Goal: Task Accomplishment & Management: Manage account settings

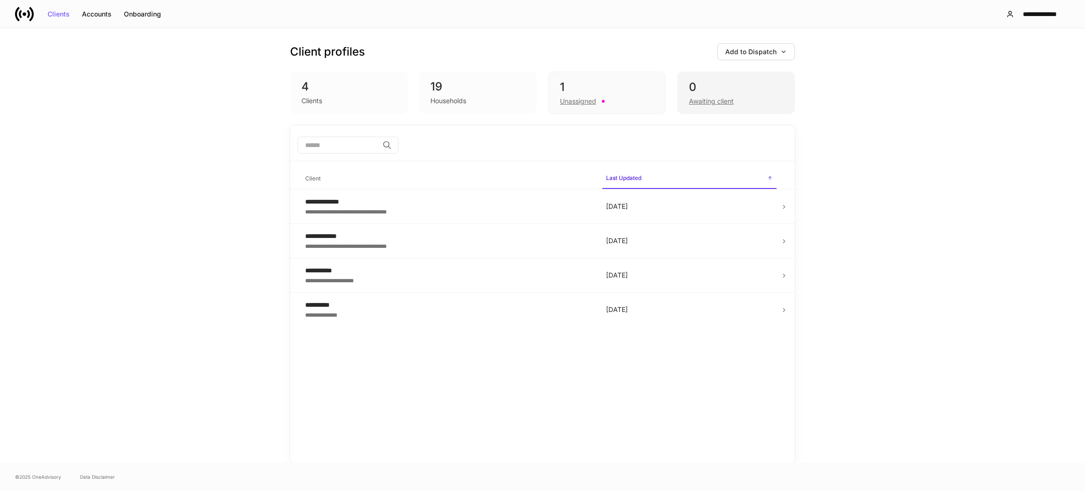
click at [701, 99] on div "Awaiting client" at bounding box center [711, 101] width 45 height 9
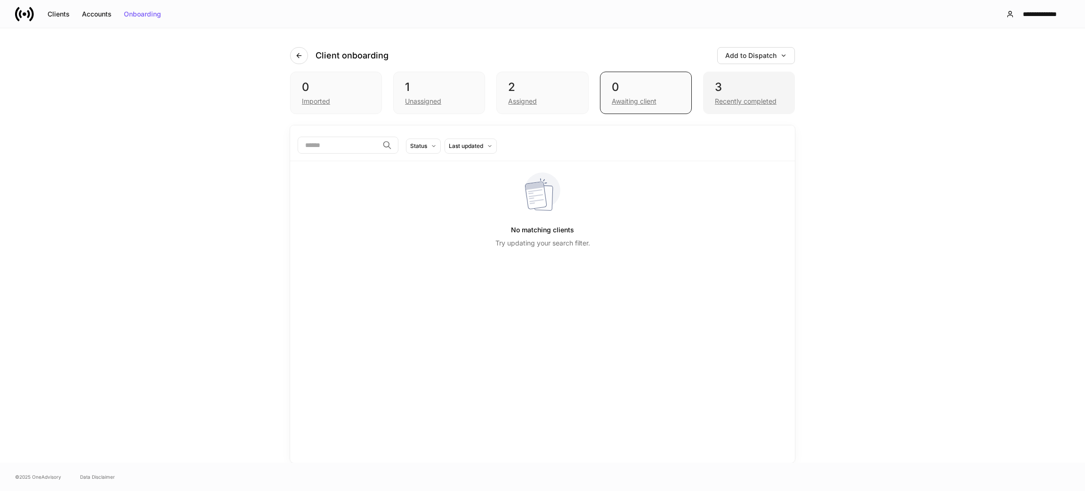
click at [728, 91] on div "3" at bounding box center [749, 87] width 68 height 15
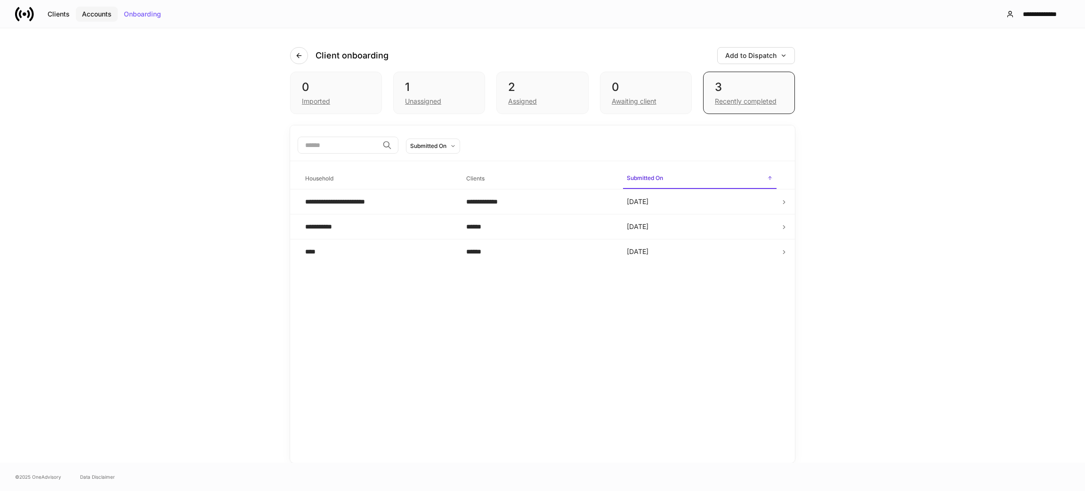
click at [95, 17] on button "Accounts" at bounding box center [97, 14] width 42 height 15
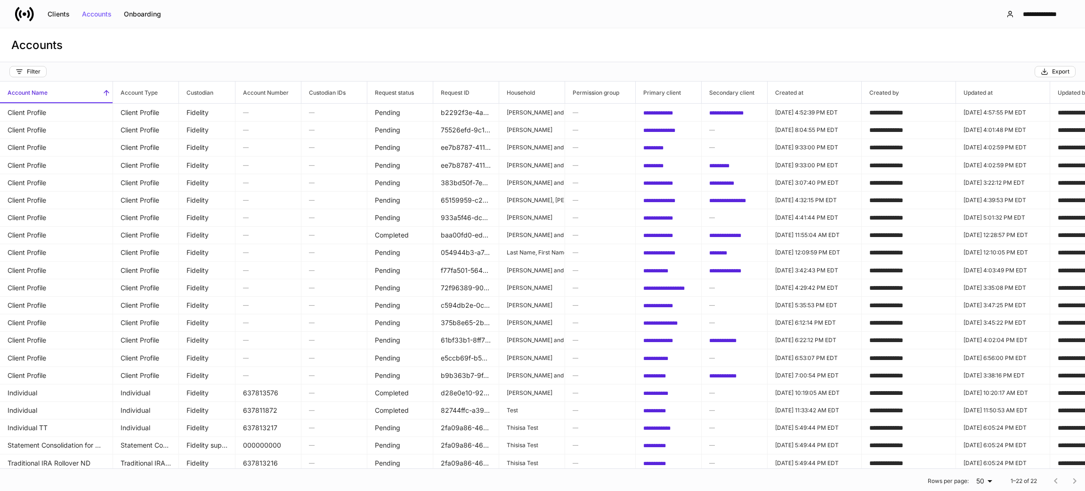
click at [36, 11] on link at bounding box center [28, 14] width 26 height 19
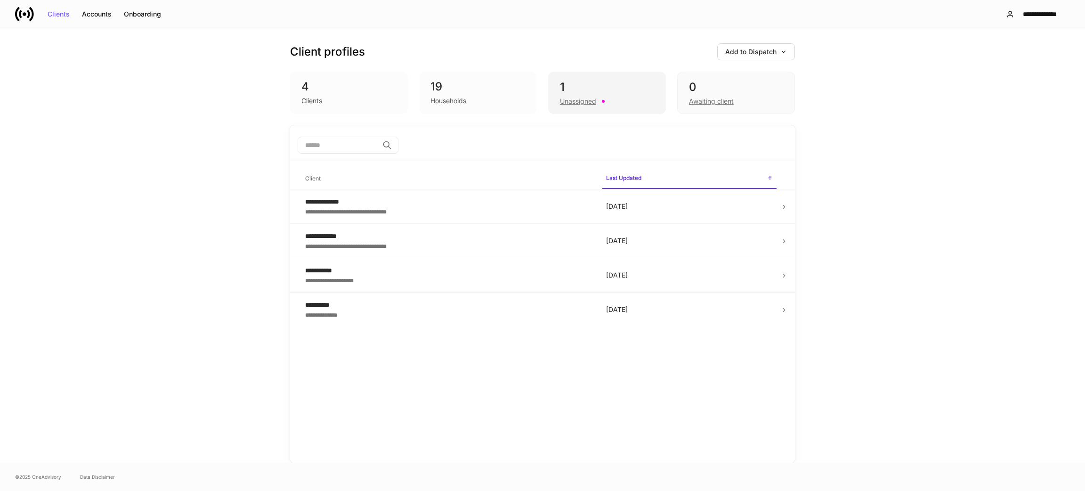
click at [551, 85] on div "1 Unassigned" at bounding box center [607, 93] width 118 height 42
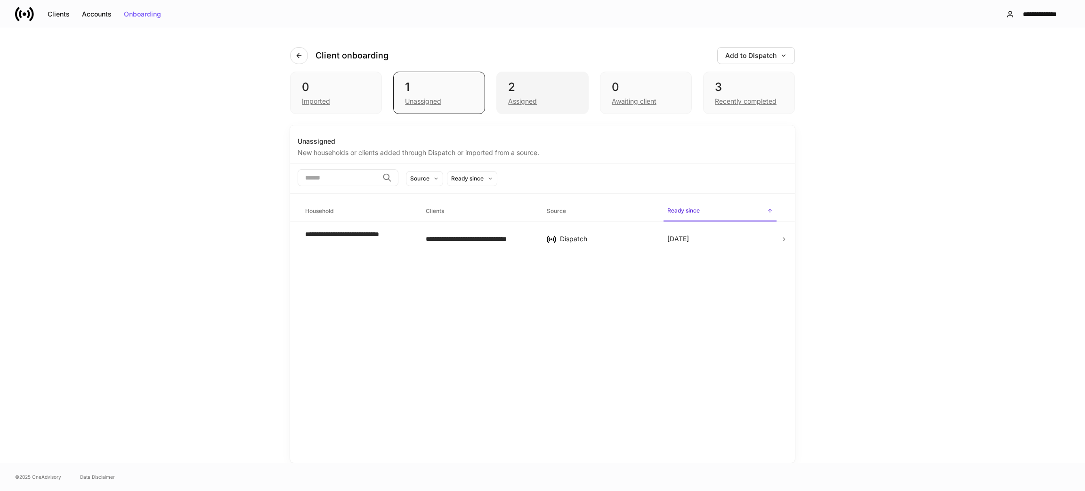
click at [521, 101] on div "Assigned" at bounding box center [522, 101] width 29 height 9
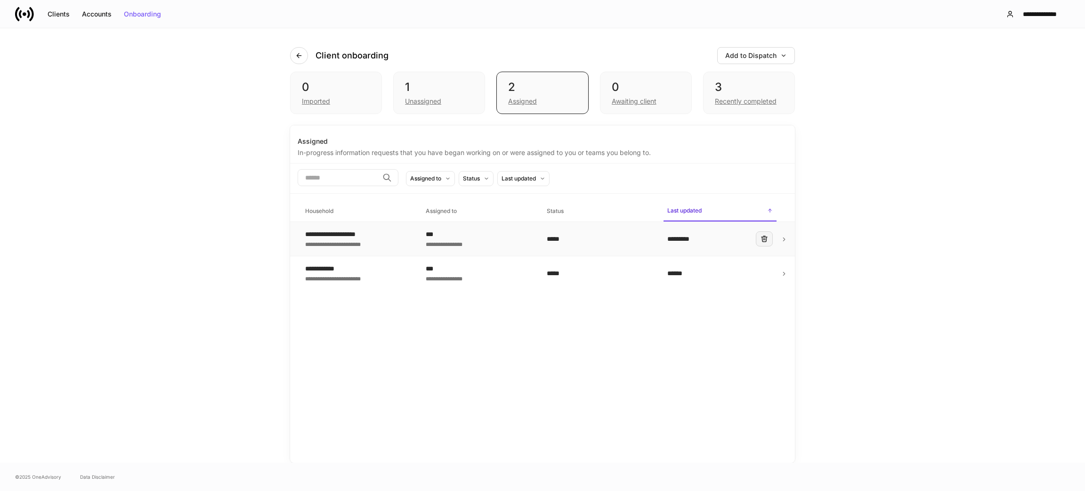
click at [759, 240] on button "button" at bounding box center [764, 238] width 17 height 15
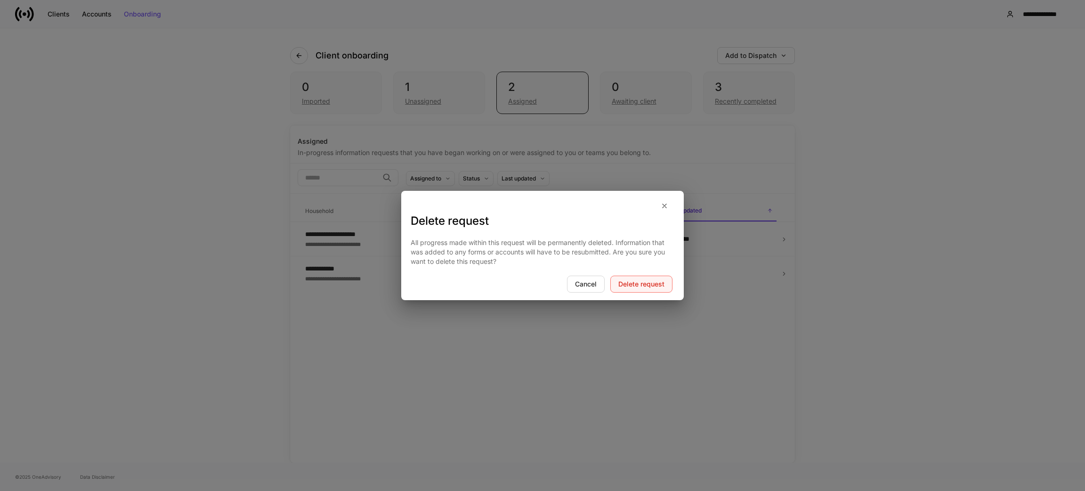
click at [632, 287] on div "Delete request" at bounding box center [642, 284] width 46 height 7
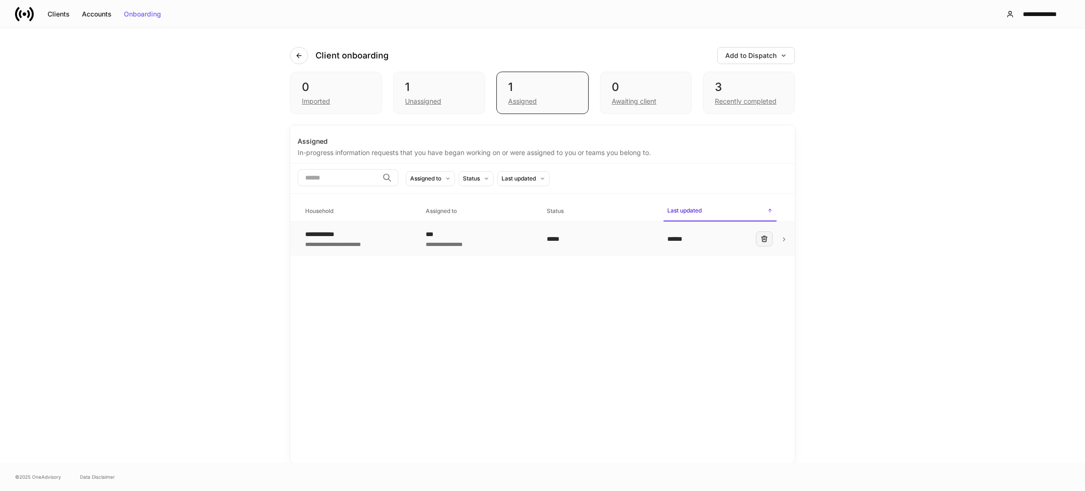
click at [761, 237] on icon "button" at bounding box center [765, 239] width 8 height 8
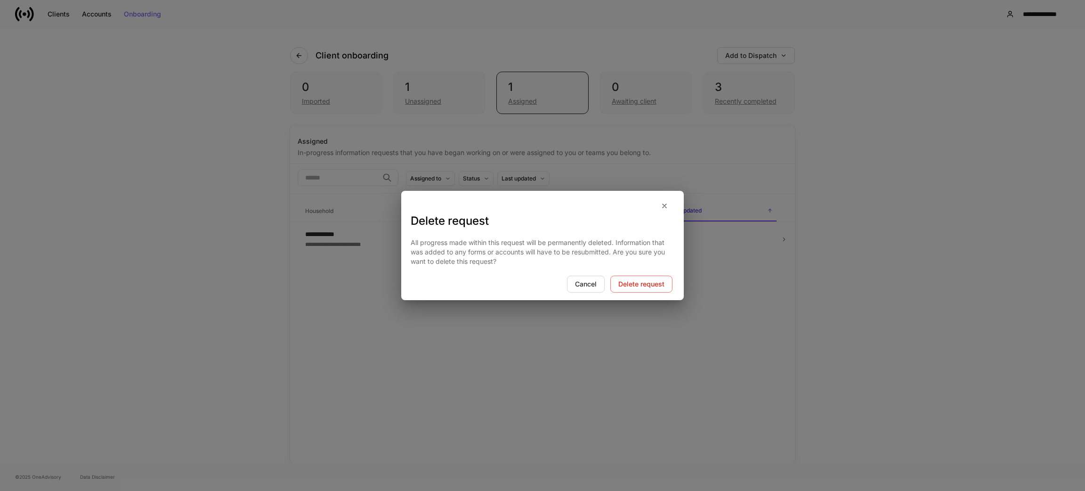
click at [660, 274] on div "All progress made within this request will be permanently deleted. Information …" at bounding box center [542, 251] width 283 height 47
click at [652, 286] on div "Delete request" at bounding box center [642, 284] width 46 height 7
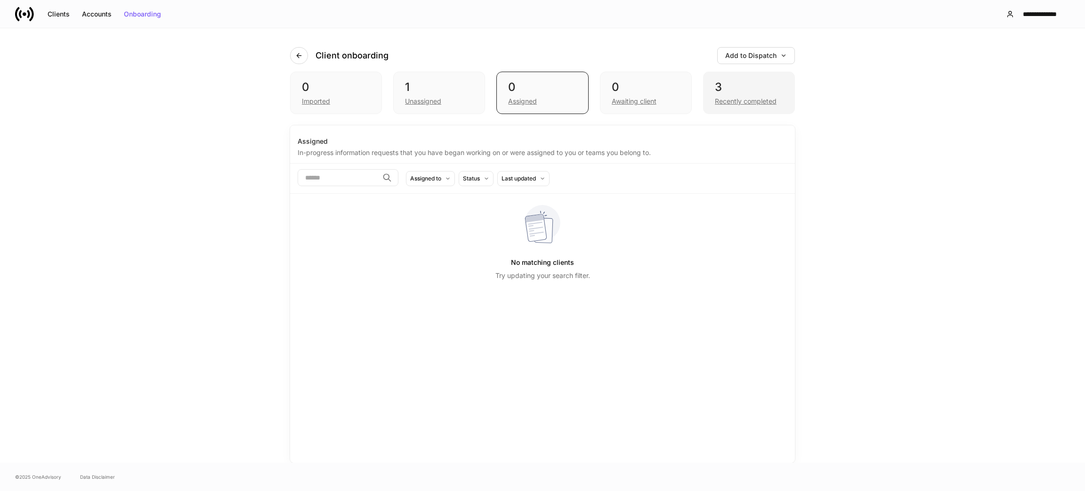
click at [739, 100] on div "Recently completed" at bounding box center [746, 101] width 62 height 9
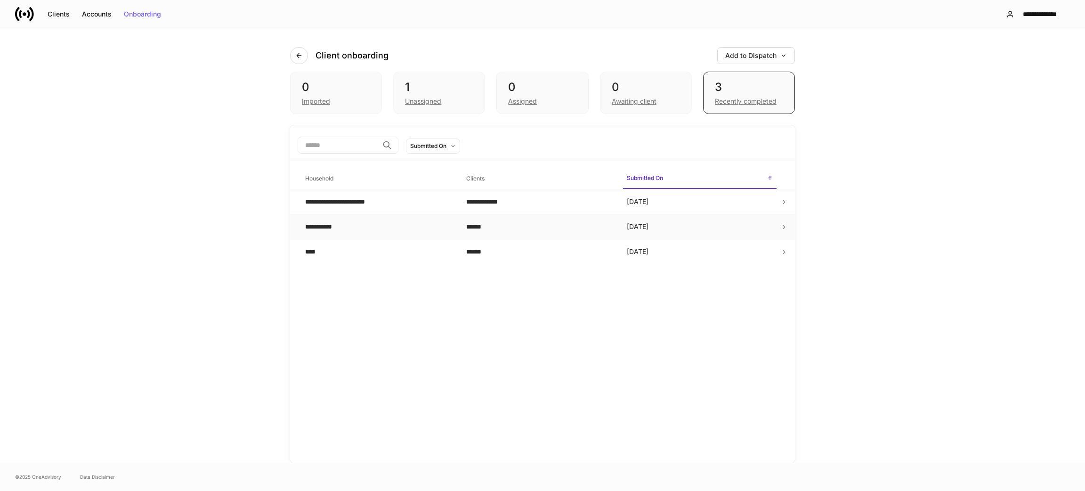
click at [787, 226] on icon at bounding box center [784, 227] width 7 height 7
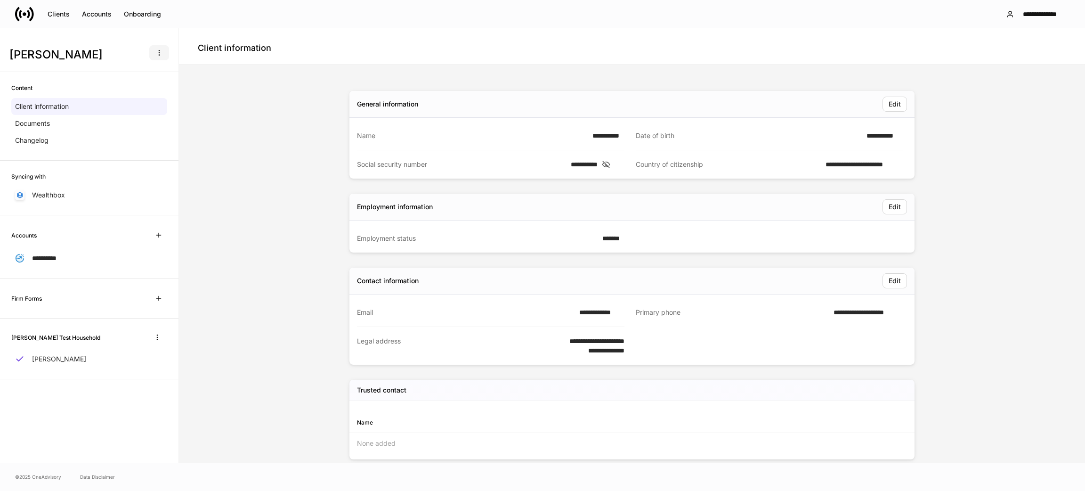
click at [160, 46] on button "button" at bounding box center [159, 52] width 20 height 15
click at [131, 96] on p "Delete client profile" at bounding box center [129, 98] width 59 height 9
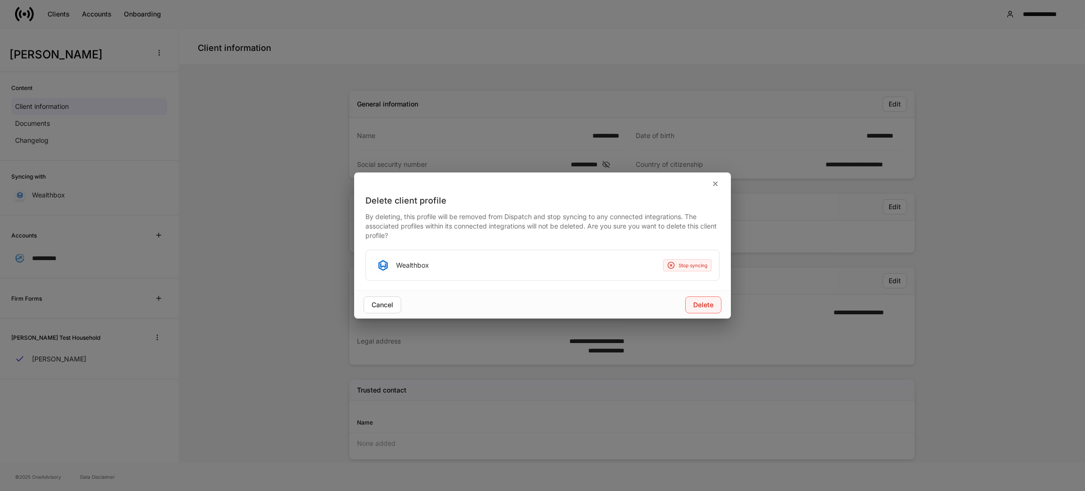
click at [703, 307] on div "Delete" at bounding box center [703, 304] width 20 height 7
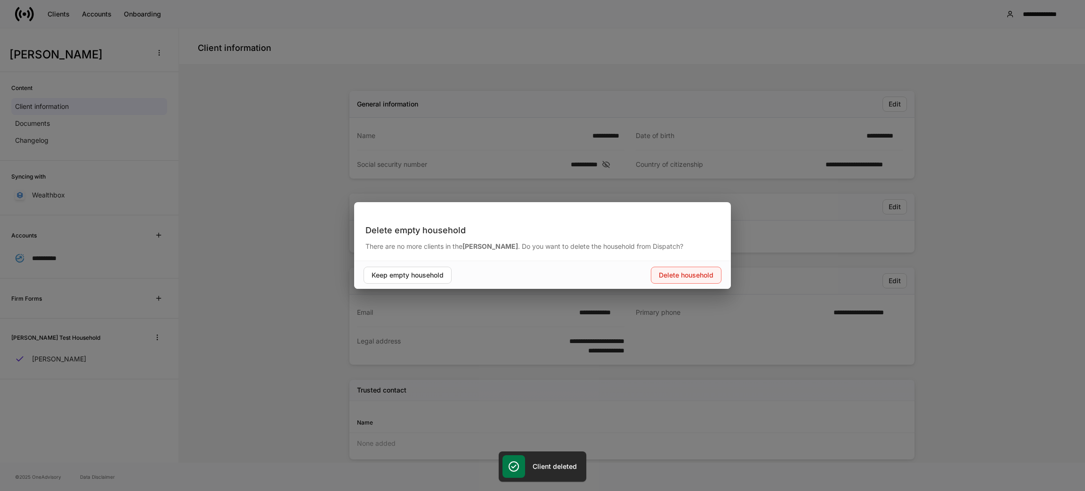
click at [693, 279] on button "Delete household" at bounding box center [686, 275] width 71 height 17
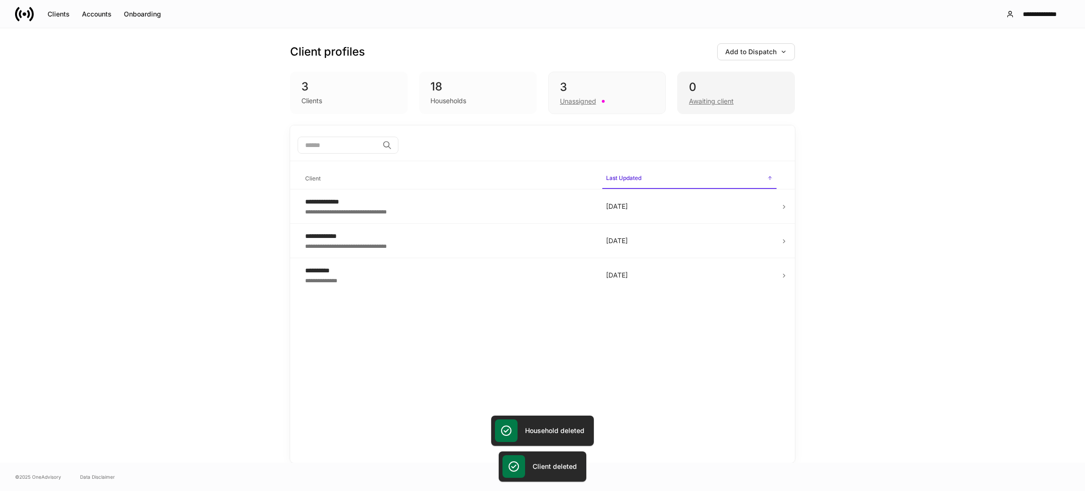
click at [730, 97] on div "Awaiting client" at bounding box center [736, 100] width 94 height 11
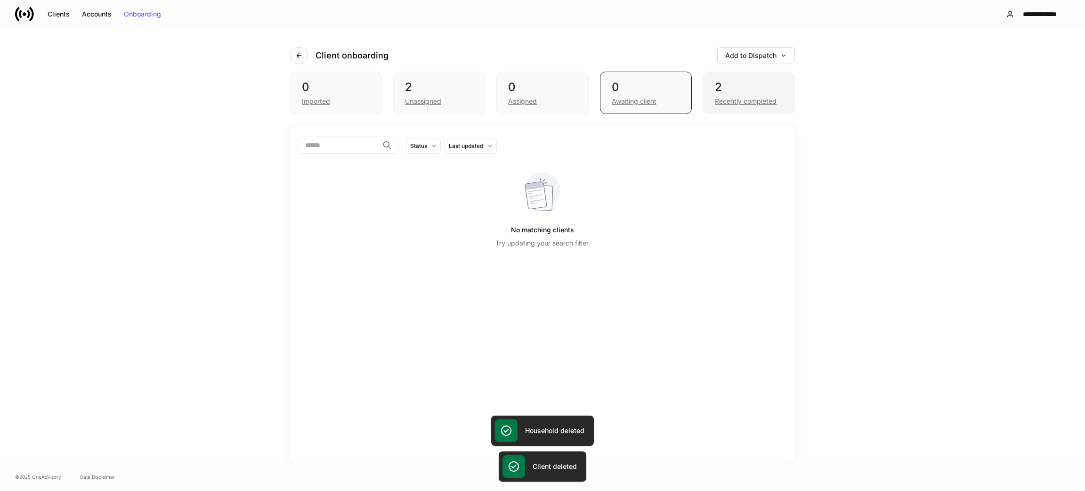
click at [761, 95] on div "Recently completed" at bounding box center [749, 100] width 68 height 11
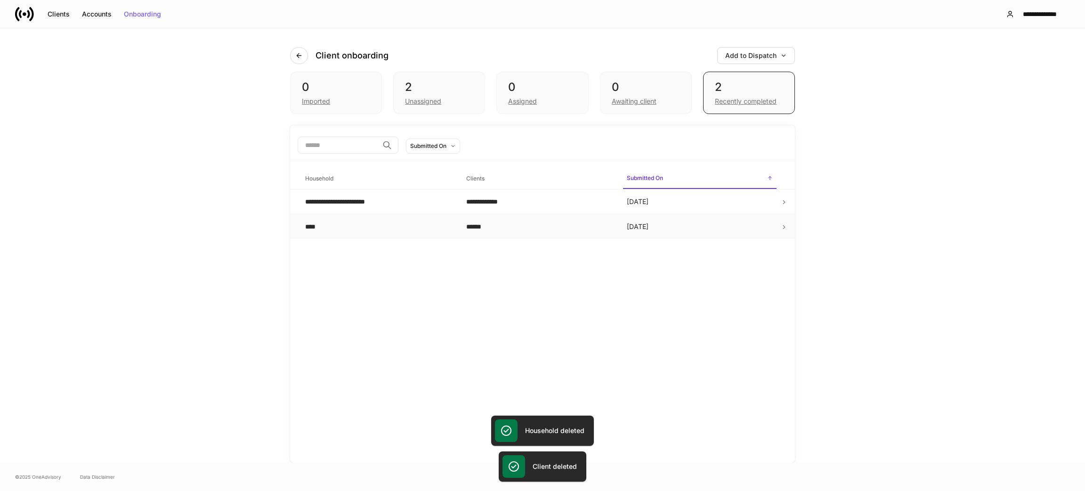
click at [375, 227] on div "****" at bounding box center [378, 226] width 146 height 9
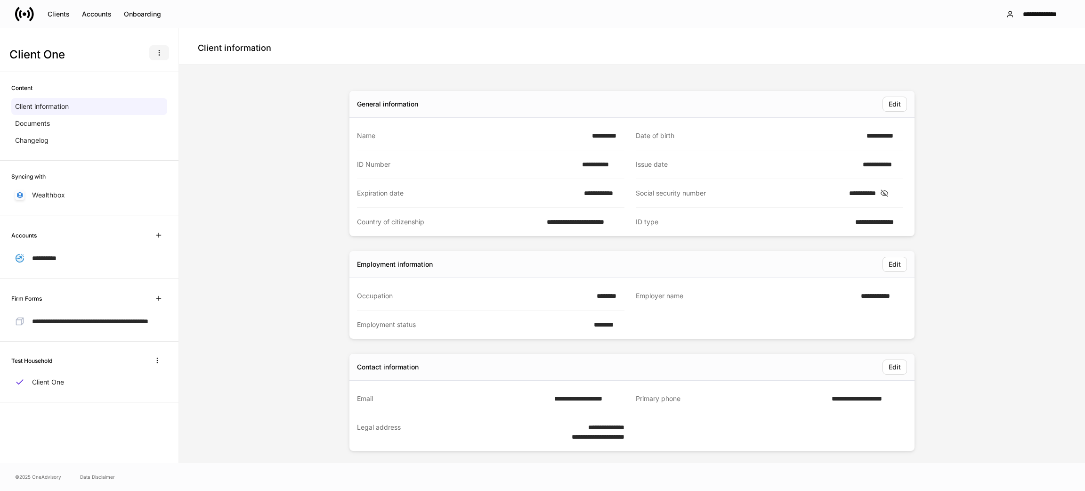
click at [162, 49] on icon "button" at bounding box center [159, 53] width 8 height 8
click at [151, 98] on p "Delete client profile" at bounding box center [129, 98] width 59 height 9
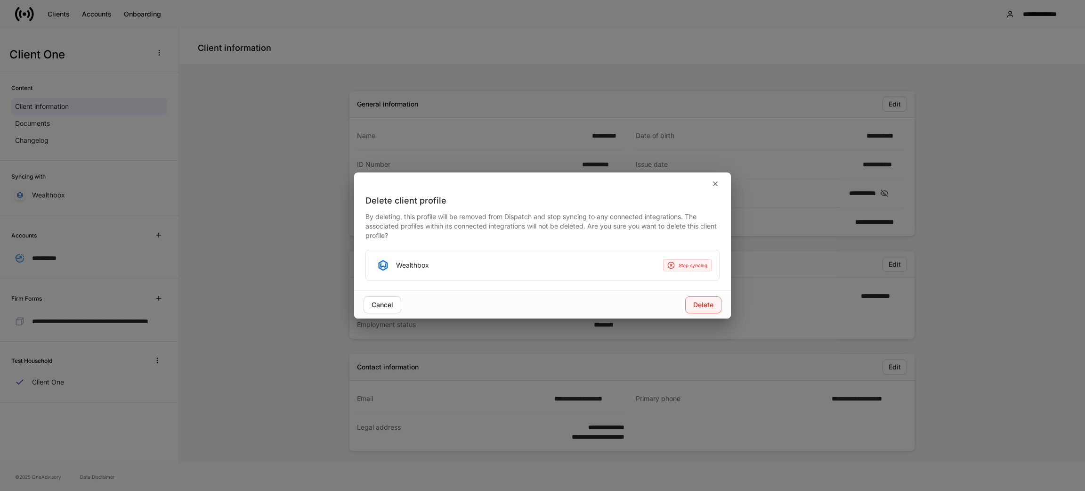
click at [720, 303] on button "Delete" at bounding box center [703, 304] width 36 height 17
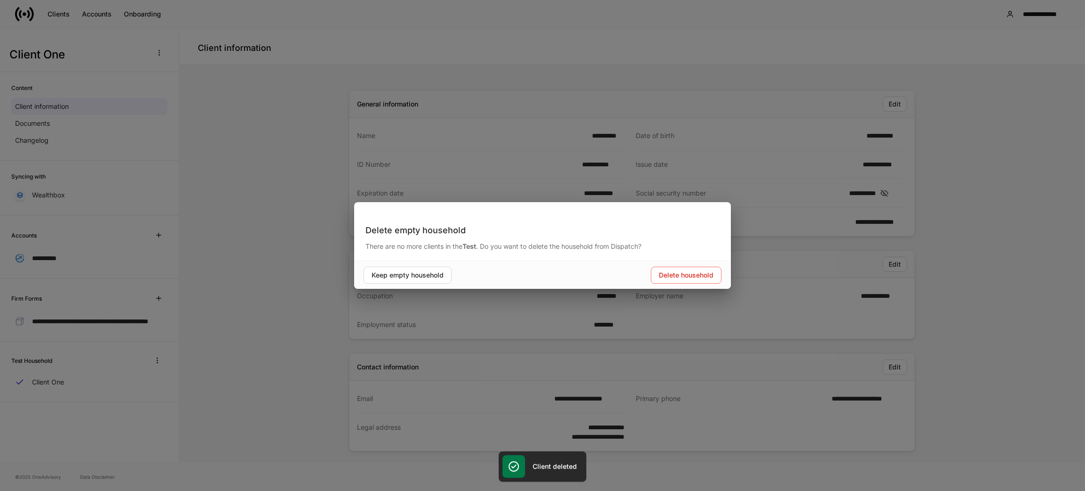
click at [682, 262] on div "Keep empty household Delete household" at bounding box center [542, 275] width 377 height 28
click at [678, 272] on div "Delete household" at bounding box center [686, 275] width 55 height 7
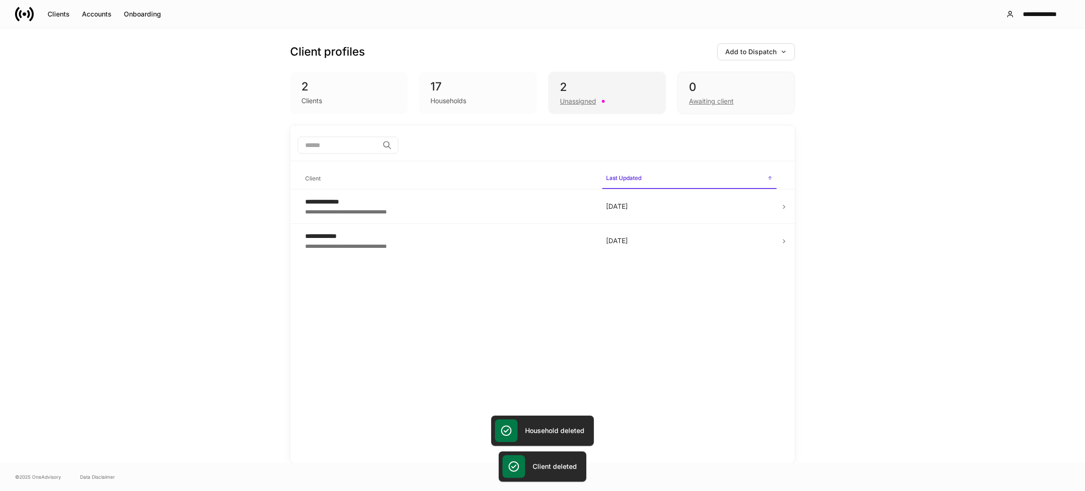
click at [566, 104] on div "Unassigned" at bounding box center [578, 101] width 36 height 9
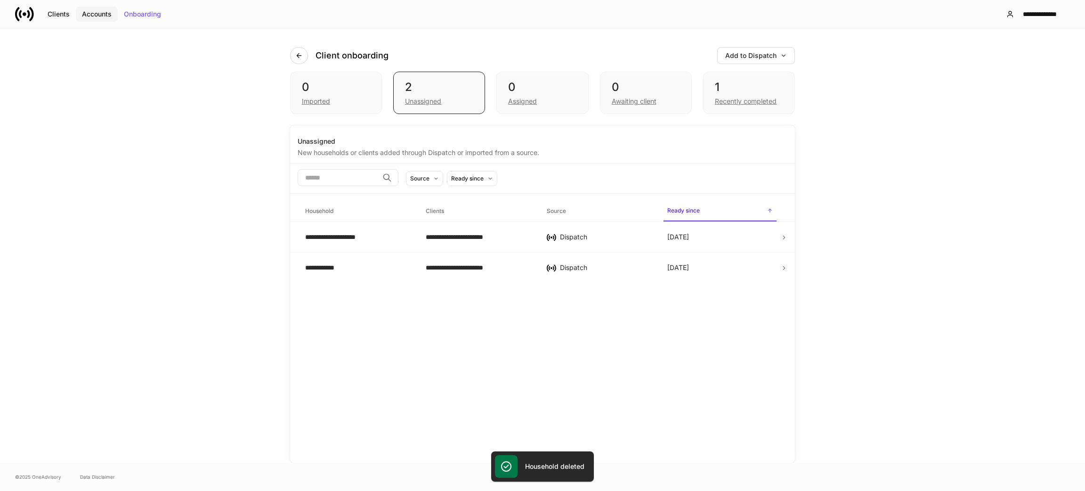
click at [84, 15] on div "Accounts" at bounding box center [97, 14] width 30 height 7
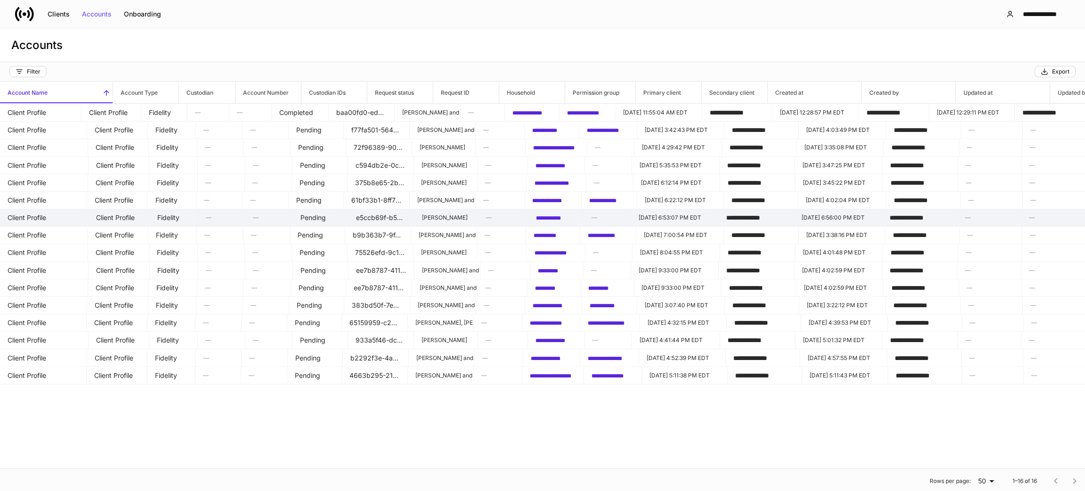
click at [561, 219] on span "**********" at bounding box center [548, 218] width 25 height 6
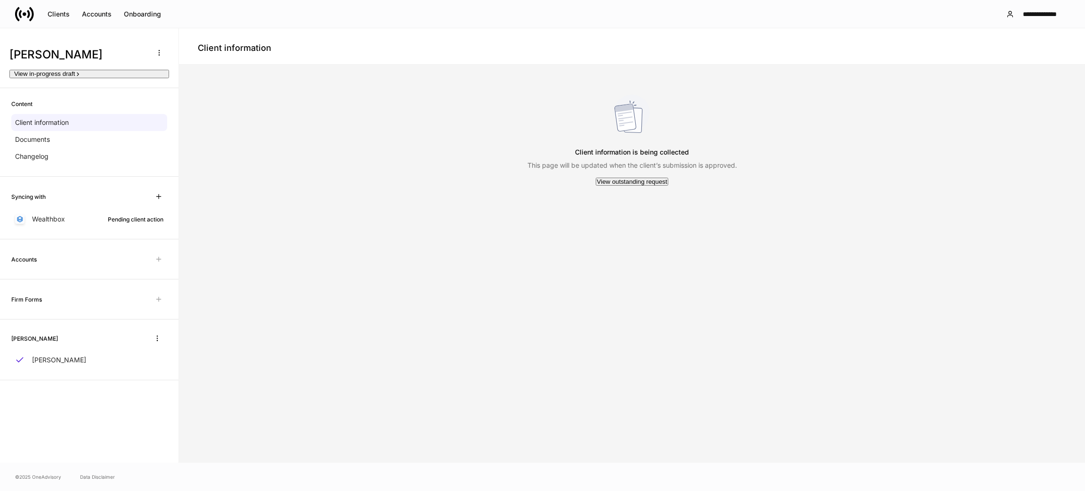
click at [81, 77] on div "View in-progress draft" at bounding box center [47, 74] width 67 height 7
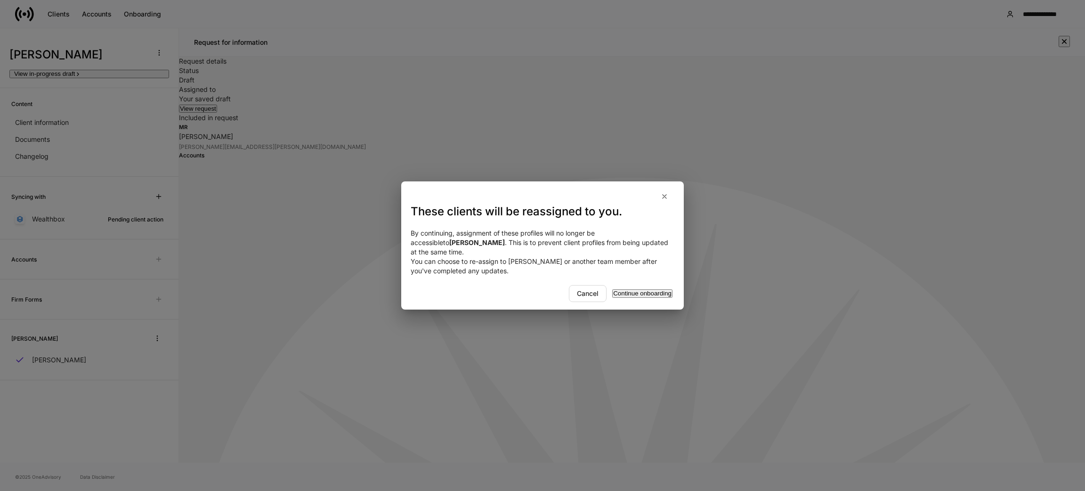
click at [657, 289] on button "Continue onboarding" at bounding box center [642, 293] width 60 height 8
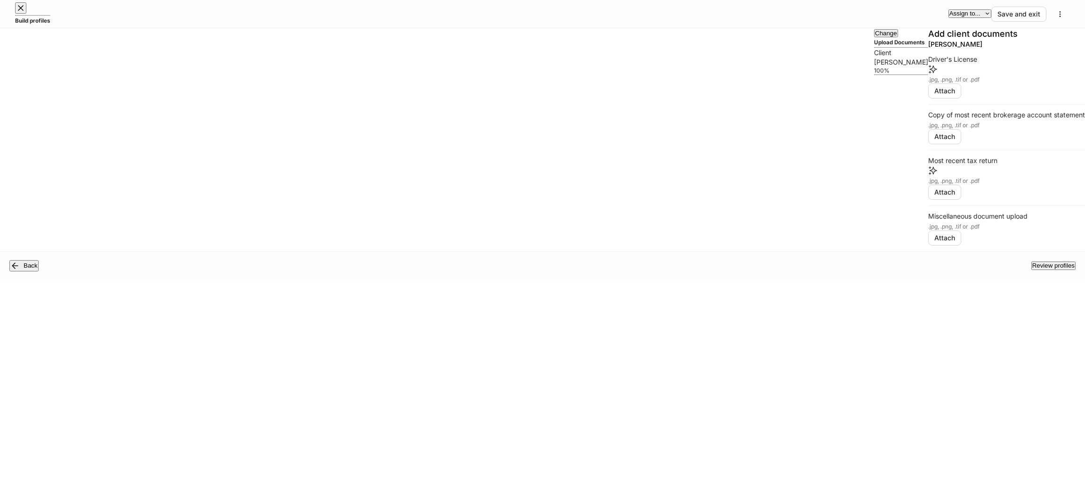
click at [874, 74] on div "[PERSON_NAME] 100%" at bounding box center [901, 65] width 54 height 17
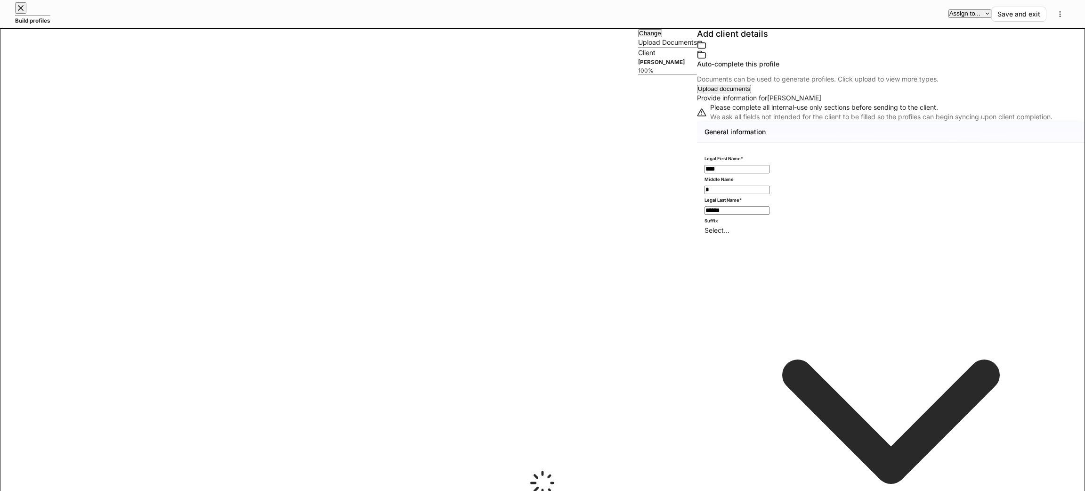
type input "**********"
click at [985, 11] on icon "button" at bounding box center [988, 13] width 6 height 6
click at [935, 58] on li "Another team or teammate" at bounding box center [919, 56] width 98 height 15
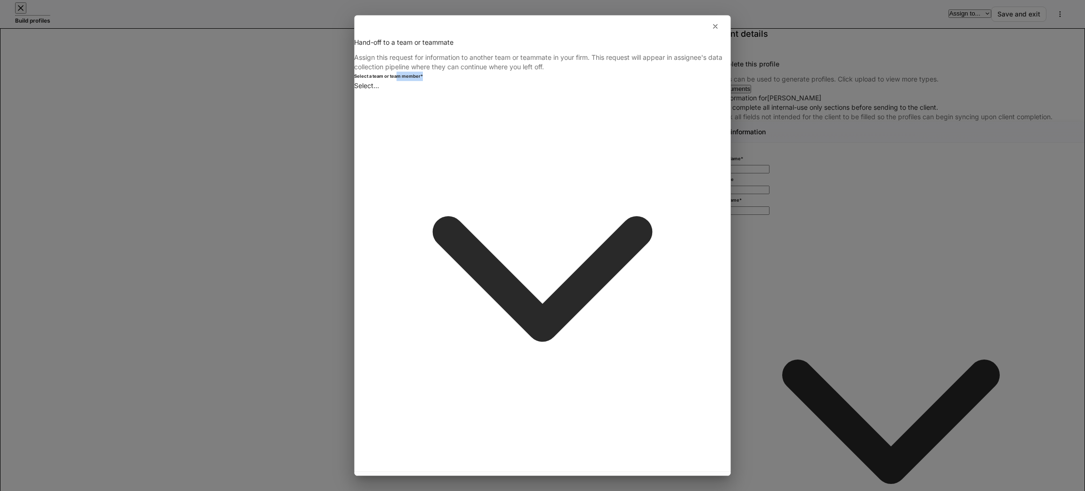
drag, startPoint x: 417, startPoint y: 253, endPoint x: 416, endPoint y: 259, distance: 5.4
click at [416, 258] on div "Select a team or team member * Select... ​" at bounding box center [542, 271] width 377 height 399
click at [417, 208] on li "default" at bounding box center [543, 208] width 354 height 15
type input "**********"
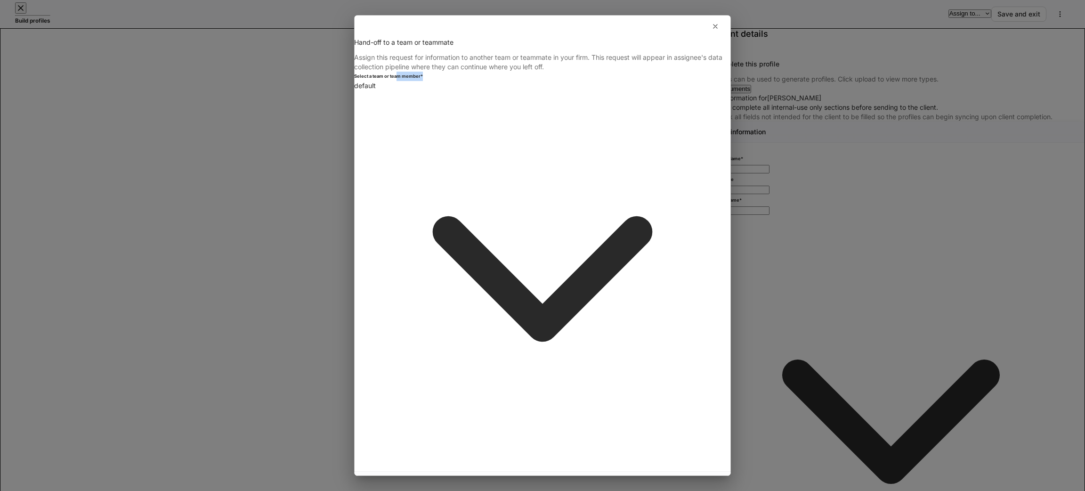
click at [683, 478] on div "Assign profile" at bounding box center [702, 481] width 38 height 6
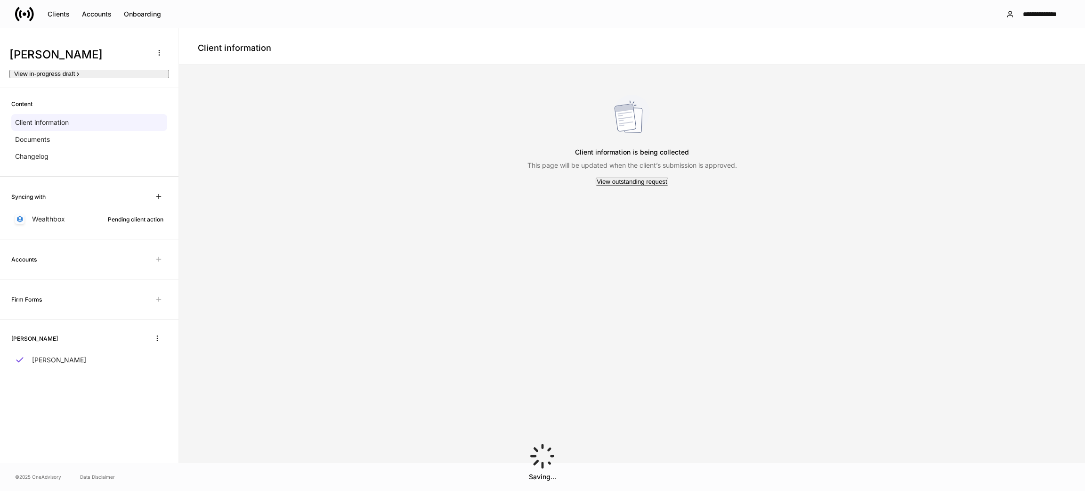
click at [18, 10] on icon at bounding box center [24, 14] width 19 height 19
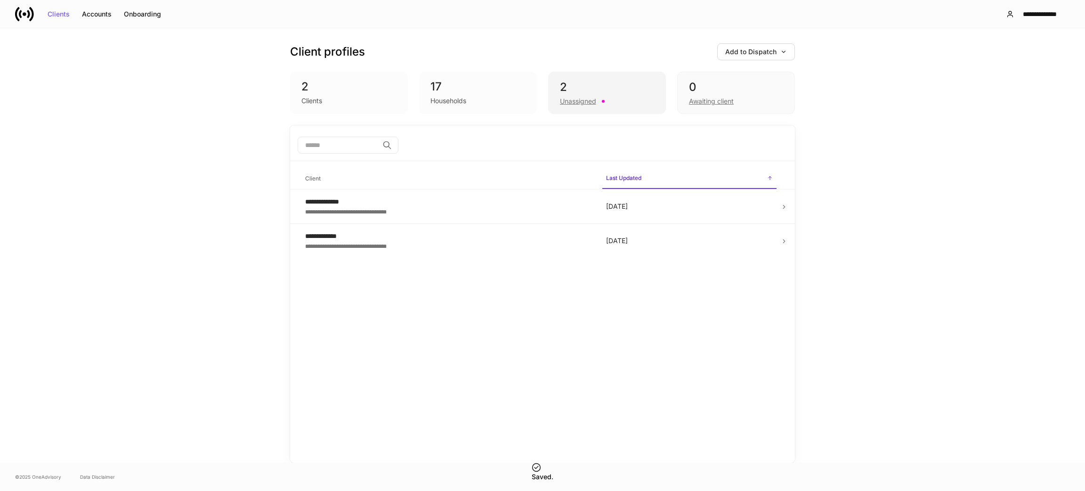
click at [584, 90] on div "2" at bounding box center [607, 87] width 94 height 15
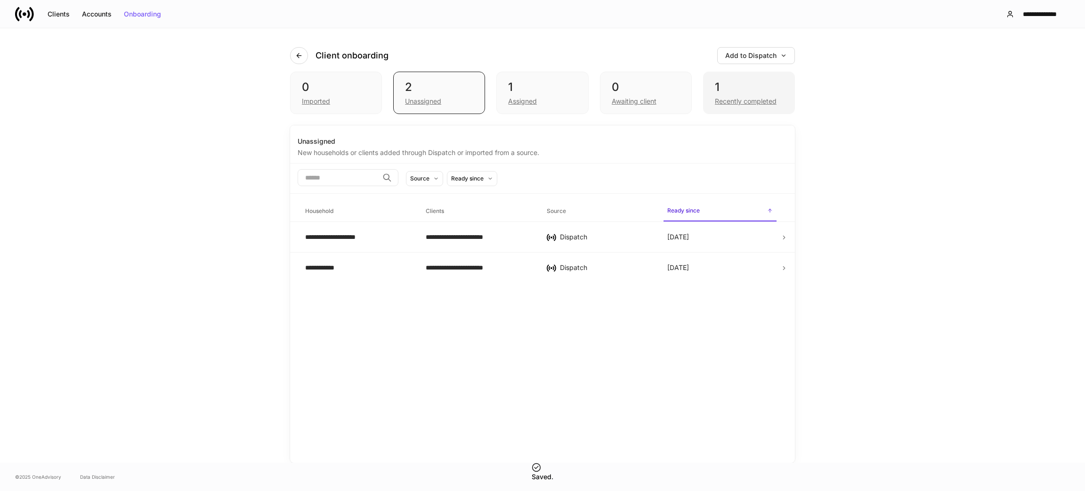
click at [752, 110] on div "1 Recently completed" at bounding box center [749, 93] width 92 height 42
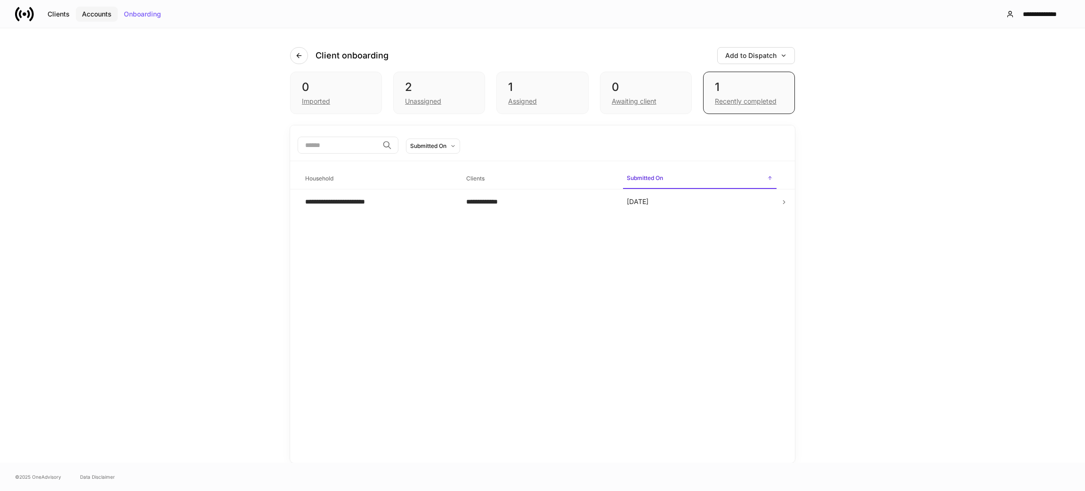
click at [86, 19] on button "Accounts" at bounding box center [97, 14] width 42 height 15
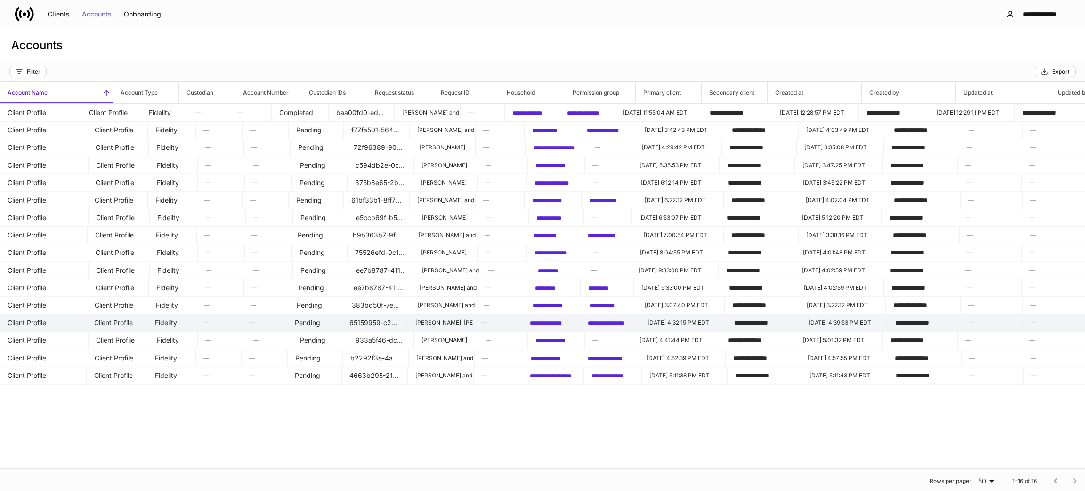
click at [562, 321] on span "**********" at bounding box center [546, 323] width 32 height 6
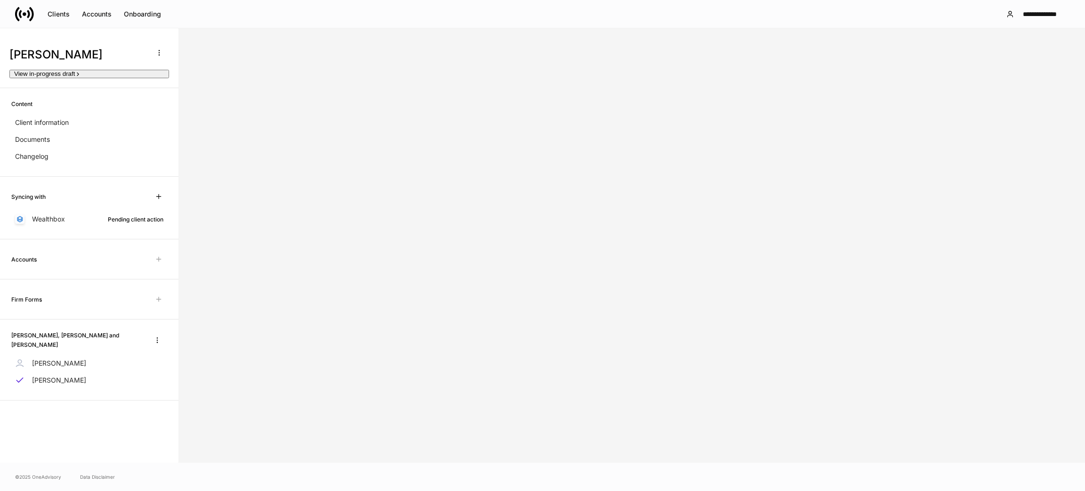
click at [81, 77] on div "View in-progress draft" at bounding box center [47, 74] width 67 height 7
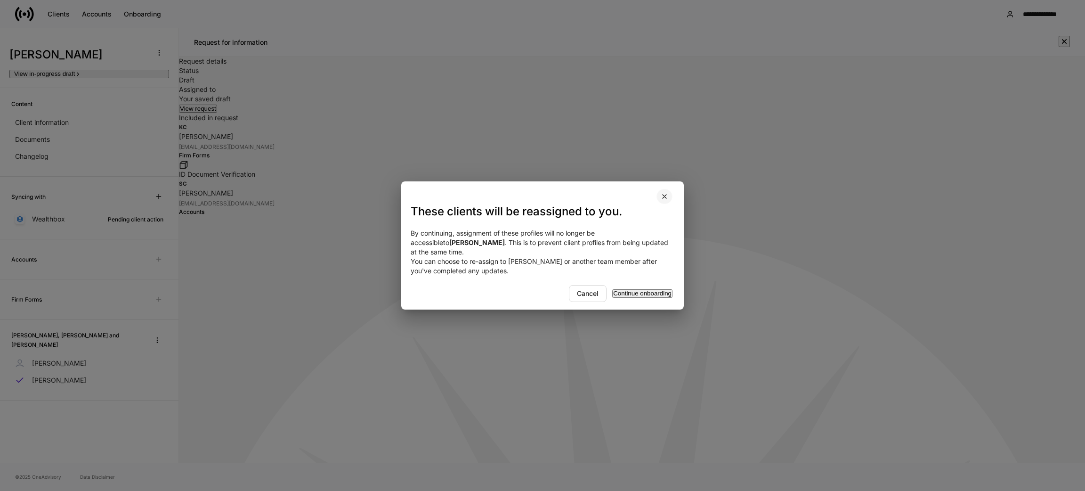
click at [665, 197] on icon "button" at bounding box center [665, 197] width 4 height 4
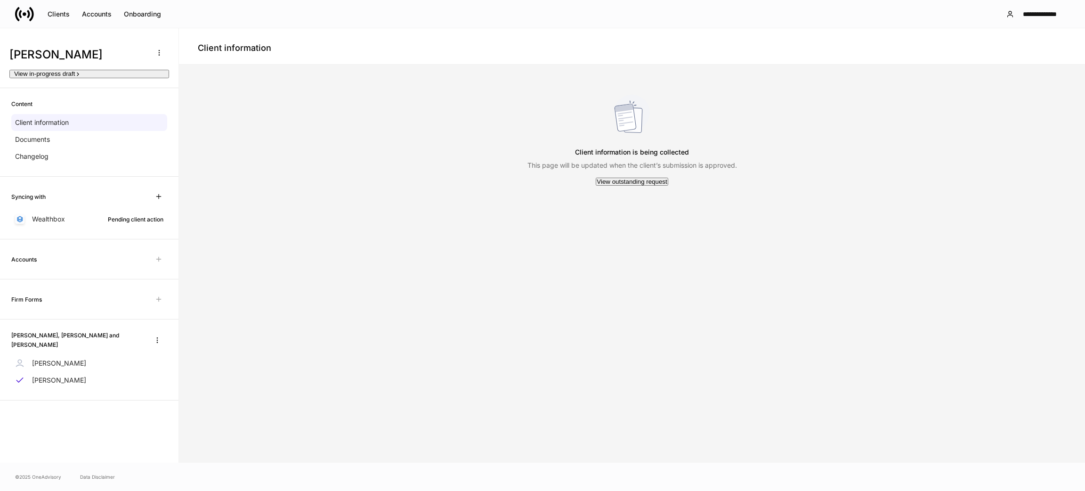
click at [33, 18] on icon at bounding box center [24, 14] width 19 height 19
